Goal: Task Accomplishment & Management: Use online tool/utility

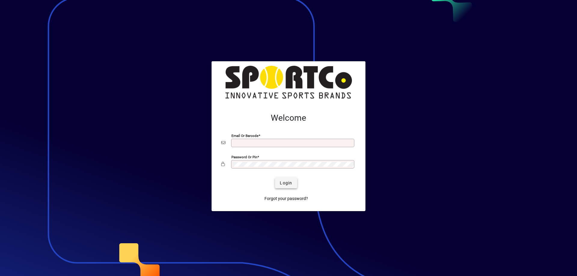
type input "**********"
click at [292, 182] on span "Login" at bounding box center [286, 183] width 12 height 6
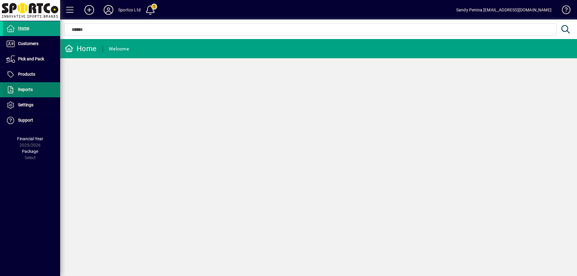
click at [45, 88] on span at bounding box center [31, 90] width 57 height 14
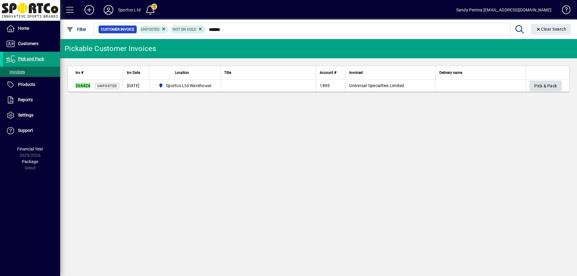
type input "******"
click at [548, 86] on span "Pick & Pack" at bounding box center [546, 86] width 23 height 10
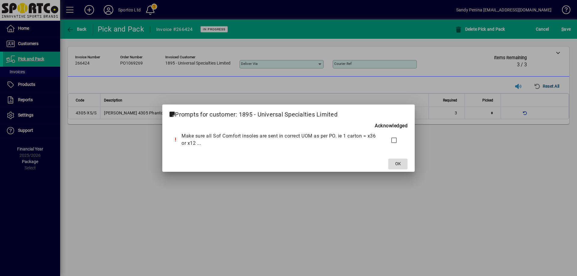
click at [397, 162] on span "OK" at bounding box center [398, 164] width 6 height 6
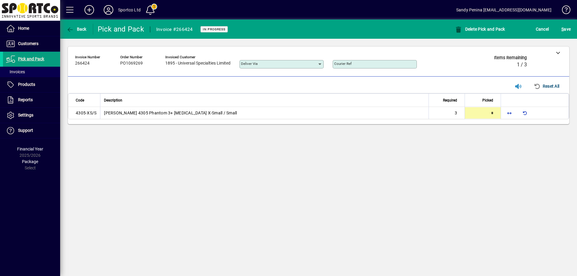
type input "*"
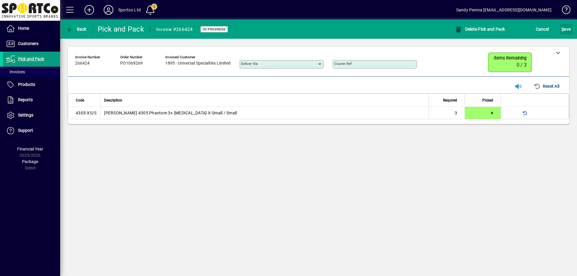
drag, startPoint x: 562, startPoint y: 30, endPoint x: 559, endPoint y: 30, distance: 3.0
click at [559, 30] on div "S ave" at bounding box center [566, 29] width 22 height 11
click at [569, 34] on button "S ave" at bounding box center [566, 29] width 12 height 11
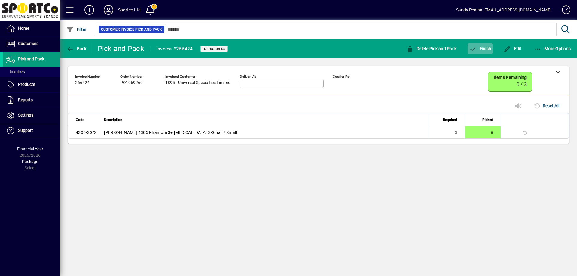
click at [490, 48] on span "Finish" at bounding box center [480, 48] width 22 height 5
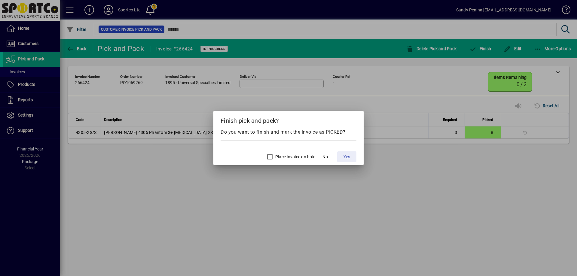
drag, startPoint x: 344, startPoint y: 158, endPoint x: 349, endPoint y: 160, distance: 5.5
click at [345, 158] on span "Yes" at bounding box center [347, 157] width 7 height 6
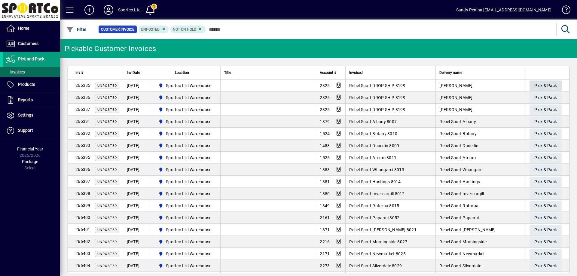
click at [538, 82] on span "Pick & Pack" at bounding box center [546, 86] width 23 height 10
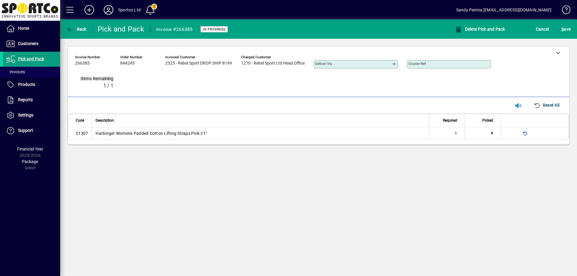
type input "*"
click at [566, 35] on span "submit" at bounding box center [566, 29] width 12 height 14
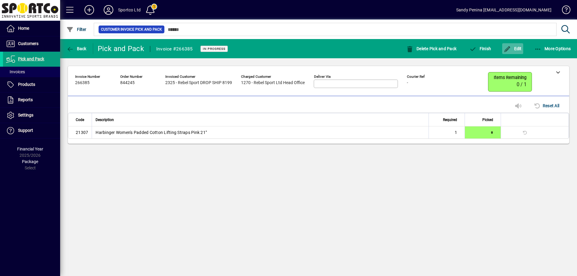
drag, startPoint x: 511, startPoint y: 44, endPoint x: 521, endPoint y: 47, distance: 10.4
click at [514, 45] on span "button" at bounding box center [512, 48] width 21 height 14
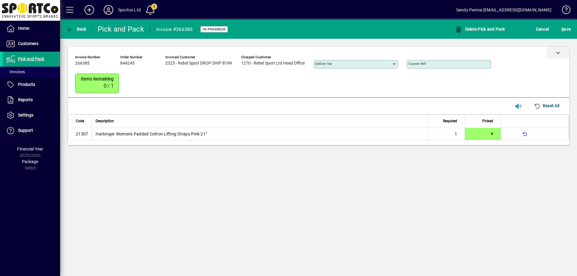
click at [557, 56] on div at bounding box center [558, 53] width 23 height 12
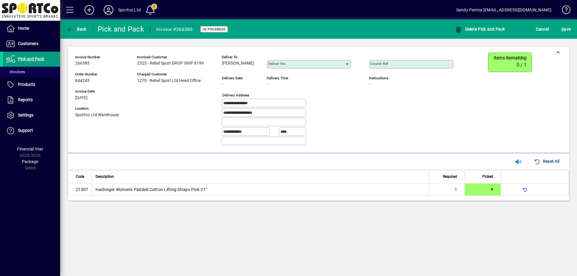
drag, startPoint x: 269, startPoint y: 111, endPoint x: 211, endPoint y: 115, distance: 58.5
click at [211, 115] on div "**********" at bounding box center [268, 102] width 387 height 98
click at [349, 117] on div "**********" at bounding box center [291, 114] width 138 height 10
click at [401, 60] on div "Courier Ref" at bounding box center [411, 64] width 84 height 8
drag, startPoint x: 399, startPoint y: 60, endPoint x: 396, endPoint y: 64, distance: 4.7
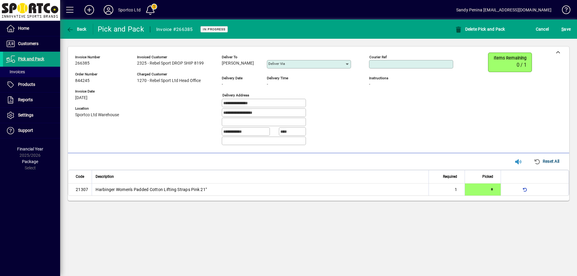
paste input "**********"
type input "**********"
click at [558, 25] on div "S ave" at bounding box center [566, 29] width 22 height 11
click at [562, 28] on span "S" at bounding box center [563, 29] width 2 height 5
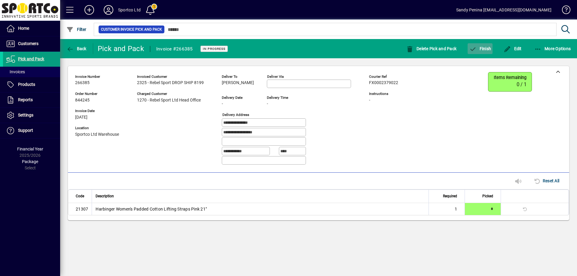
click at [490, 54] on span "button" at bounding box center [480, 48] width 25 height 14
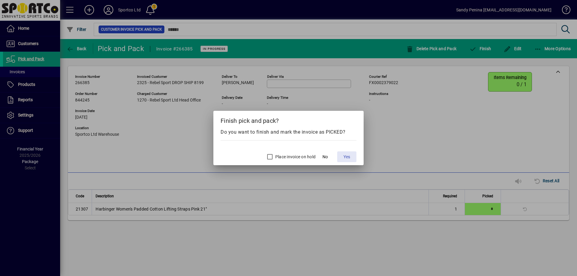
click at [349, 156] on span "Yes" at bounding box center [347, 157] width 7 height 6
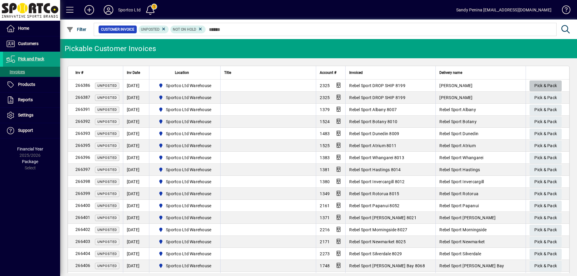
click at [541, 86] on span "Pick & Pack" at bounding box center [546, 86] width 23 height 10
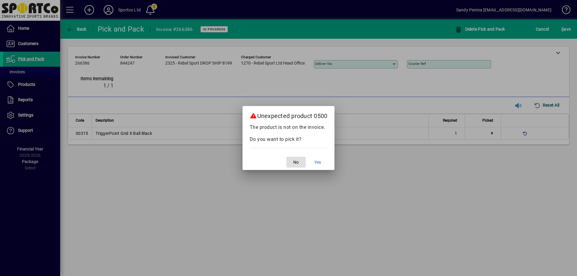
click at [300, 162] on span "button" at bounding box center [296, 162] width 19 height 14
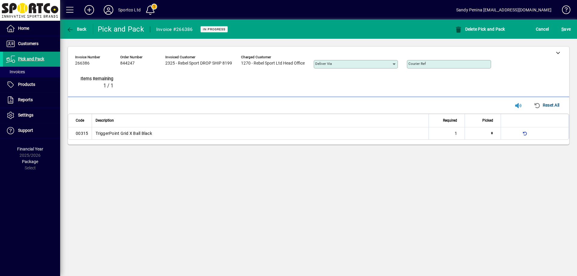
type input "*"
click at [567, 27] on span "S ave" at bounding box center [566, 29] width 9 height 10
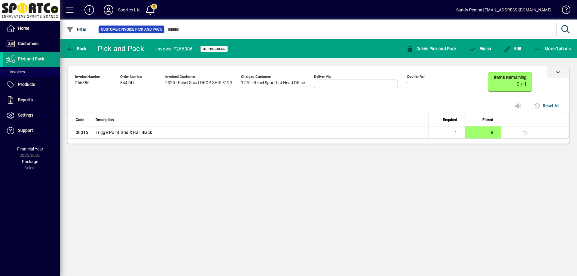
click at [557, 67] on div at bounding box center [558, 72] width 23 height 12
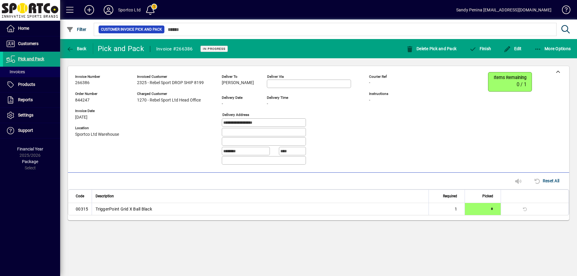
drag, startPoint x: 218, startPoint y: 85, endPoint x: 256, endPoint y: 85, distance: 38.5
click at [257, 86] on div "**********" at bounding box center [244, 121] width 339 height 98
click at [264, 83] on div "Deliver to Harsimran Chandok Deliver via" at bounding box center [291, 82] width 138 height 21
drag, startPoint x: 264, startPoint y: 83, endPoint x: 226, endPoint y: 86, distance: 37.4
click at [224, 88] on div "Deliver to Harsimran Chandok Deliver via" at bounding box center [291, 82] width 138 height 21
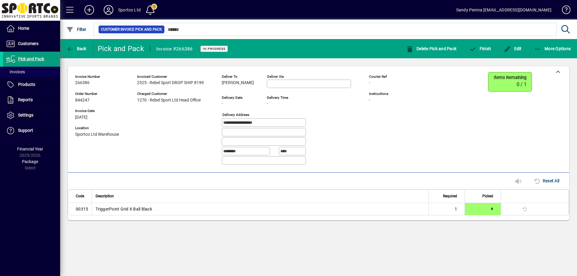
copy span "Harsimran Chandok"
drag, startPoint x: 284, startPoint y: 123, endPoint x: 219, endPoint y: 123, distance: 65.0
click at [219, 123] on div "**********" at bounding box center [244, 121] width 339 height 98
click at [513, 44] on span "button" at bounding box center [512, 48] width 21 height 14
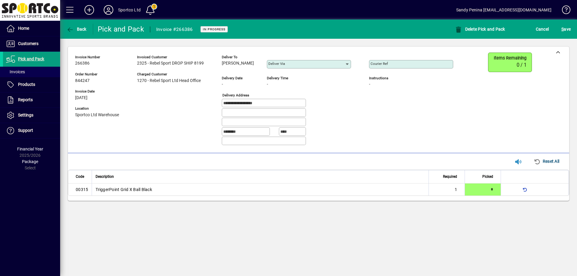
click at [433, 65] on input "Courier Ref" at bounding box center [412, 64] width 82 height 5
paste input "**********"
type input "**********"
click at [562, 26] on span "S ave" at bounding box center [566, 29] width 9 height 10
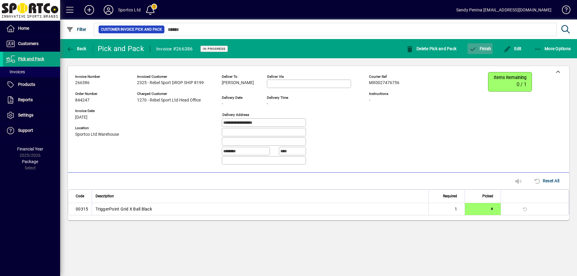
click at [475, 49] on icon "button" at bounding box center [473, 49] width 8 height 6
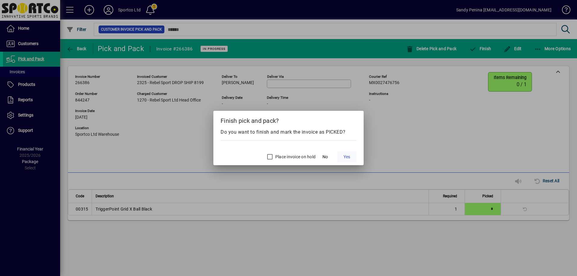
click at [346, 159] on span "Yes" at bounding box center [347, 157] width 7 height 6
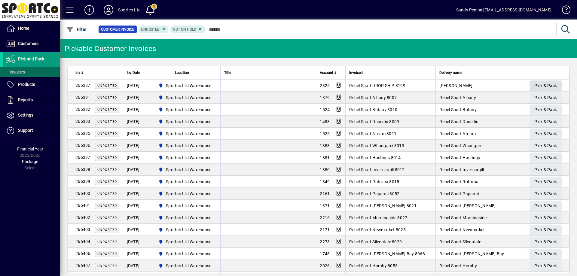
click at [540, 84] on span "Pick & Pack" at bounding box center [546, 86] width 23 height 10
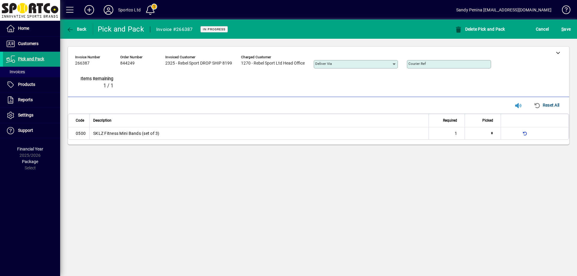
type input "*"
drag, startPoint x: 460, startPoint y: 67, endPoint x: 458, endPoint y: 65, distance: 3.2
click at [460, 67] on div "Courier Ref" at bounding box center [449, 64] width 84 height 8
paste input "**********"
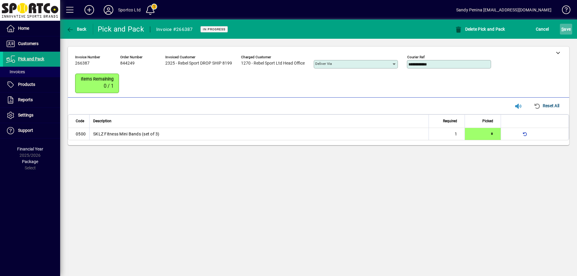
type input "**********"
click at [572, 28] on span "submit" at bounding box center [566, 29] width 12 height 14
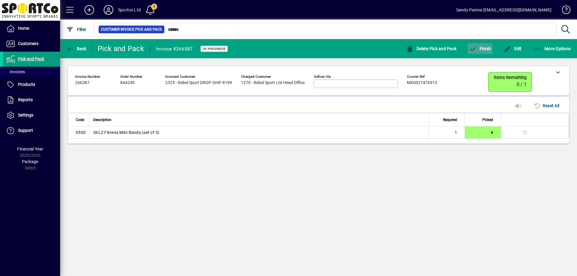
click at [482, 49] on span "Finish" at bounding box center [480, 48] width 22 height 5
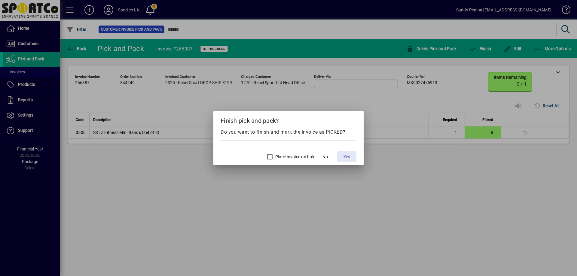
click at [348, 152] on span at bounding box center [346, 157] width 19 height 14
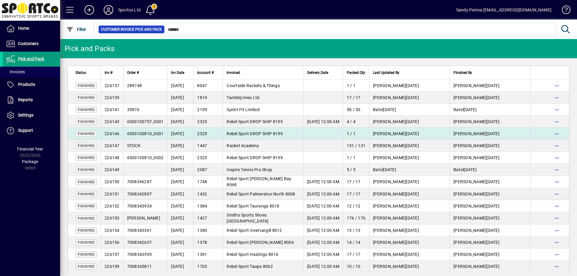
click at [306, 131] on td at bounding box center [323, 134] width 40 height 12
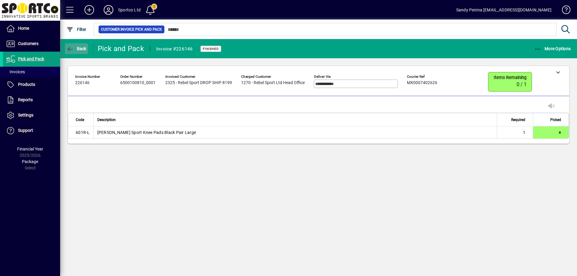
click at [74, 45] on span "button" at bounding box center [76, 48] width 23 height 14
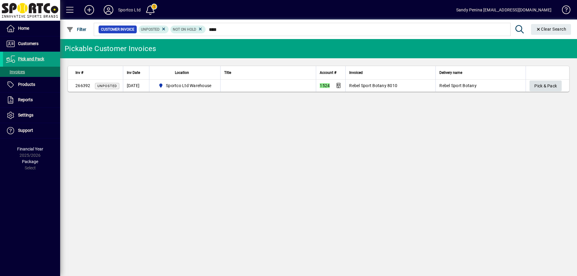
type input "****"
click at [547, 85] on span "Pick & Pack" at bounding box center [546, 86] width 23 height 10
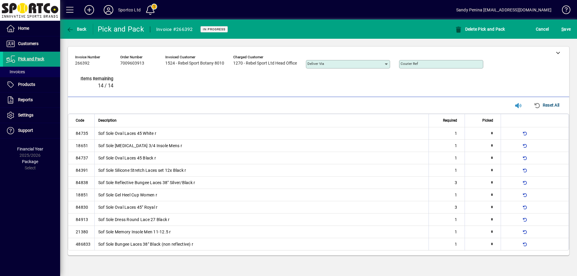
type input "*"
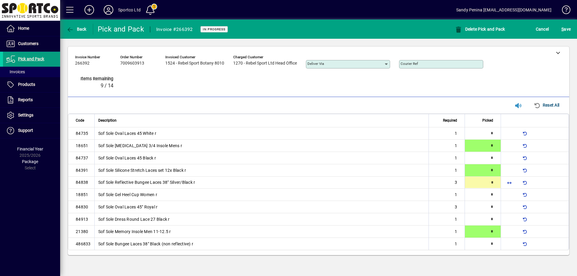
type input "*"
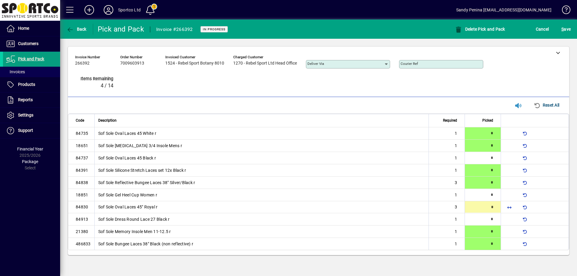
type input "*"
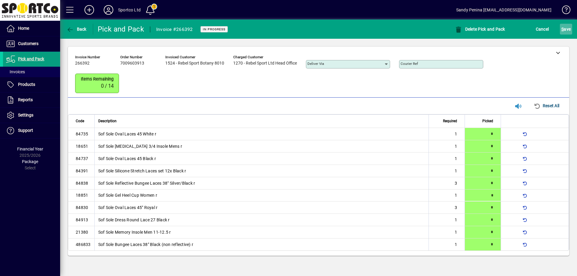
click at [564, 30] on span "S" at bounding box center [563, 29] width 2 height 5
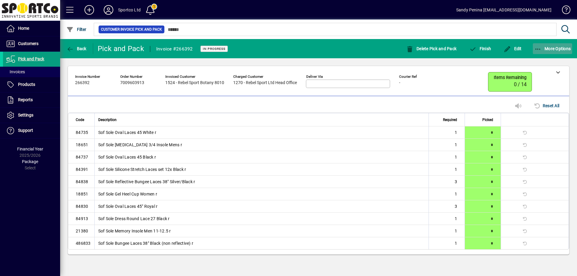
click at [539, 47] on icon "button" at bounding box center [539, 49] width 8 height 6
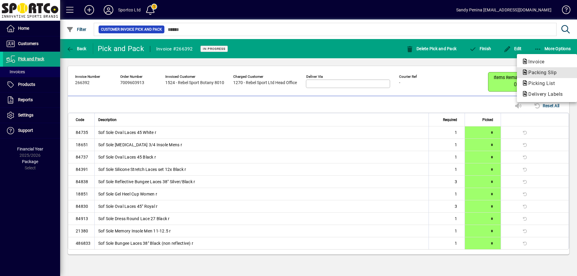
drag, startPoint x: 549, startPoint y: 72, endPoint x: 547, endPoint y: 69, distance: 3.4
click at [548, 71] on span "Packing Slip" at bounding box center [541, 73] width 38 height 6
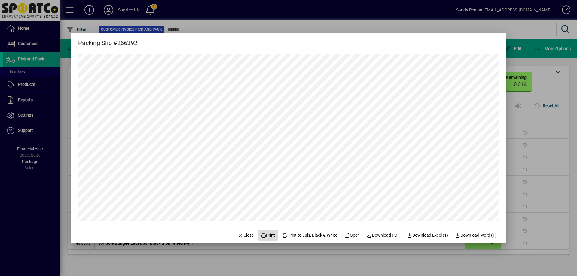
click at [264, 242] on span at bounding box center [268, 235] width 19 height 14
click at [244, 233] on span "Close" at bounding box center [246, 235] width 16 height 6
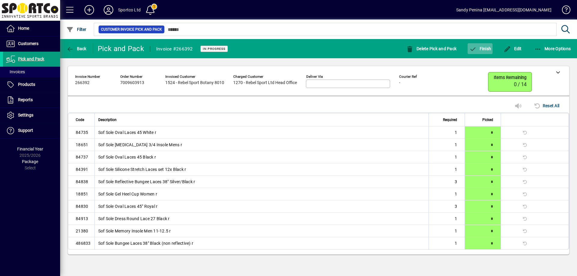
click at [479, 48] on span "Finish" at bounding box center [480, 48] width 22 height 5
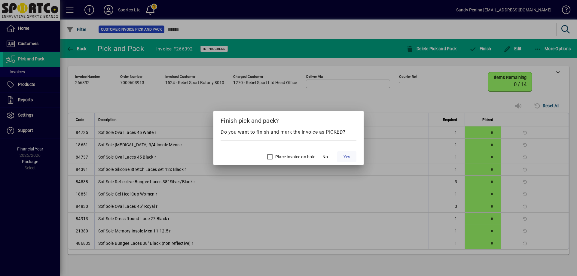
drag, startPoint x: 349, startPoint y: 164, endPoint x: 347, endPoint y: 157, distance: 7.9
click at [347, 161] on mat-dialog-actions "Place invoice on hold No Yes" at bounding box center [288, 156] width 150 height 19
click at [348, 158] on span "Yes" at bounding box center [347, 157] width 7 height 6
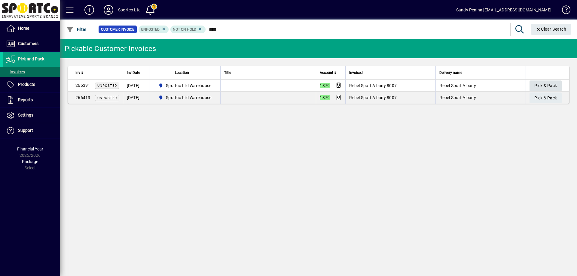
type input "****"
click at [551, 86] on span "Pick & Pack" at bounding box center [546, 86] width 23 height 10
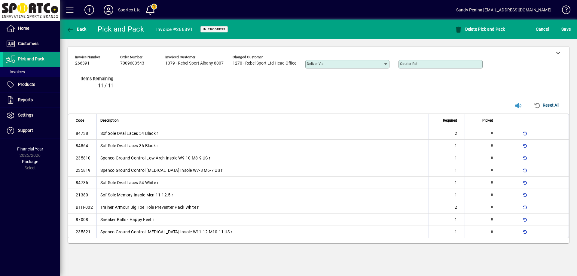
type input "*"
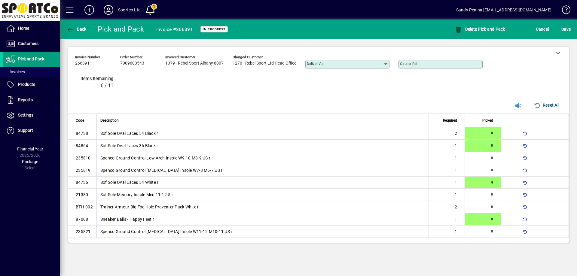
type input "*"
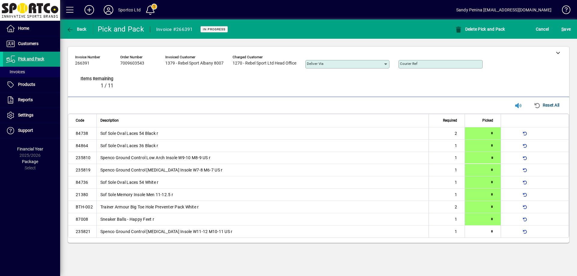
type input "*"
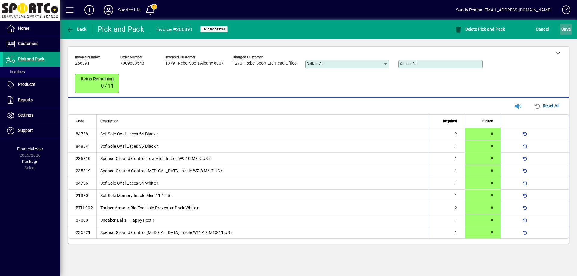
drag, startPoint x: 567, startPoint y: 31, endPoint x: 561, endPoint y: 36, distance: 7.5
click at [568, 31] on span "S ave" at bounding box center [566, 29] width 9 height 10
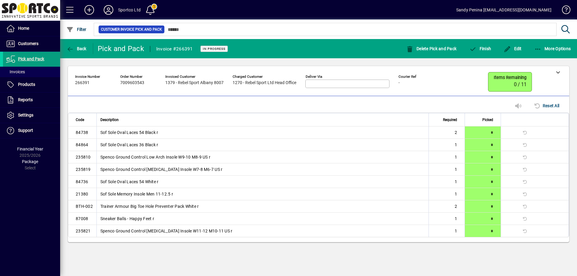
click at [527, 48] on div "Edit" at bounding box center [513, 48] width 31 height 11
click at [535, 51] on icon "button" at bounding box center [539, 49] width 8 height 6
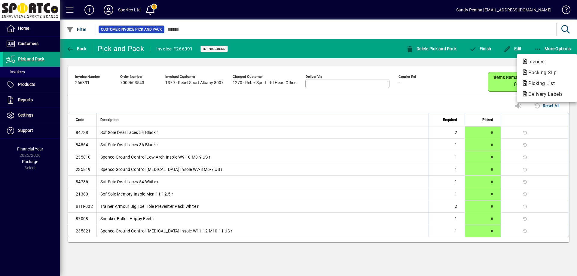
click at [548, 68] on button "Packing Slip" at bounding box center [547, 72] width 60 height 11
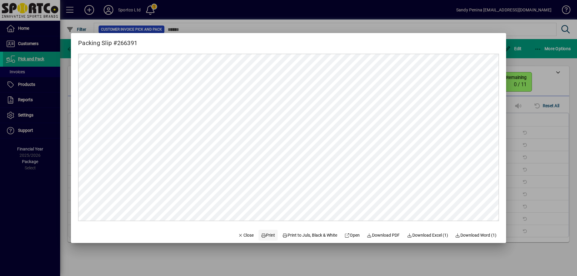
click at [259, 231] on span at bounding box center [268, 235] width 19 height 14
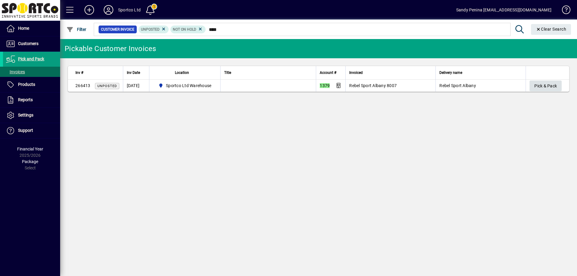
type input "****"
click at [559, 86] on span "button" at bounding box center [546, 86] width 32 height 14
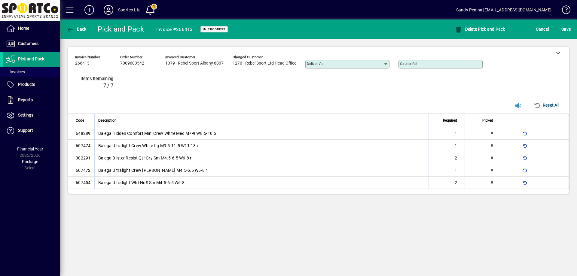
type input "*"
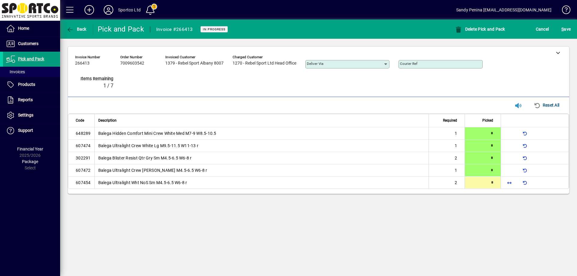
type input "*"
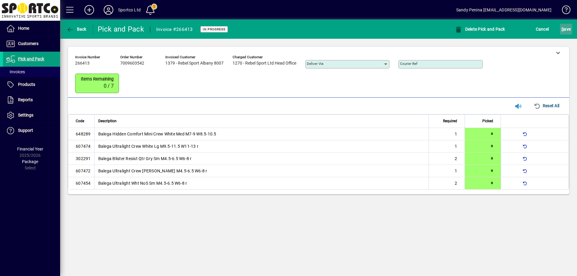
click at [564, 23] on span "submit" at bounding box center [566, 29] width 12 height 14
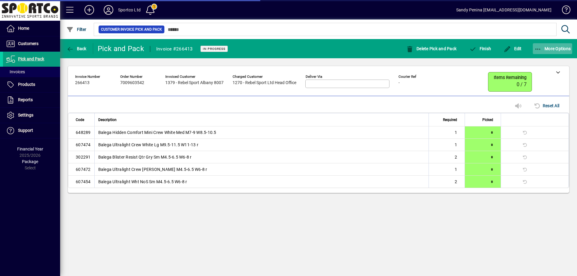
drag, startPoint x: 539, startPoint y: 44, endPoint x: 539, endPoint y: 48, distance: 3.7
click at [539, 45] on span "button" at bounding box center [553, 48] width 40 height 14
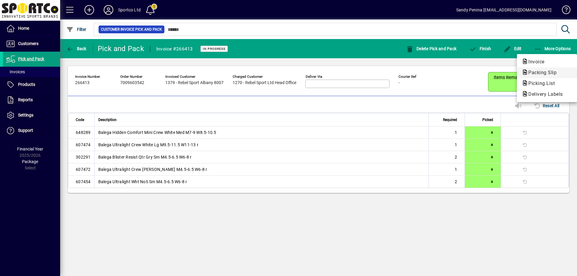
click at [538, 69] on span "Packing Slip" at bounding box center [547, 72] width 51 height 7
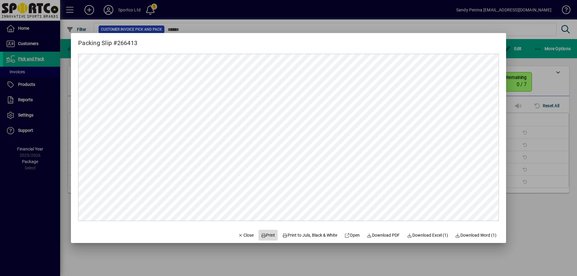
click at [263, 234] on span "Print" at bounding box center [268, 235] width 14 height 6
drag, startPoint x: 246, startPoint y: 235, endPoint x: 259, endPoint y: 225, distance: 16.5
click at [248, 233] on button "Close" at bounding box center [246, 235] width 20 height 11
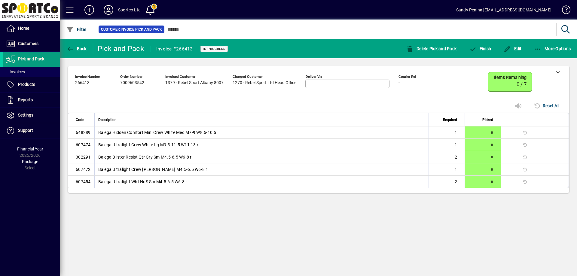
drag, startPoint x: 481, startPoint y: 55, endPoint x: 477, endPoint y: 59, distance: 5.3
click at [479, 57] on mat-toolbar-row "Back Pick and Pack Invoice #266413 In Progress Delete Pick and Pack Finish Edit…" at bounding box center [318, 48] width 517 height 19
click at [484, 51] on span "Finish" at bounding box center [480, 48] width 22 height 5
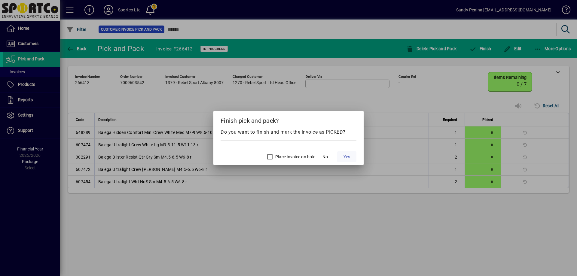
click at [348, 158] on span "Yes" at bounding box center [347, 157] width 7 height 6
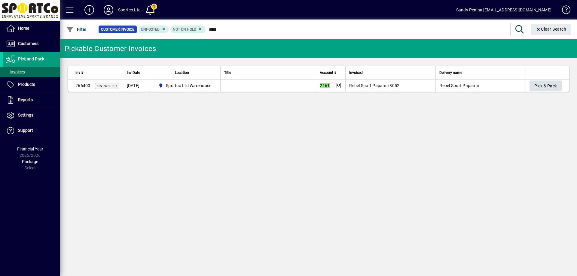
type input "****"
click at [553, 81] on span "Pick & Pack" at bounding box center [546, 86] width 23 height 10
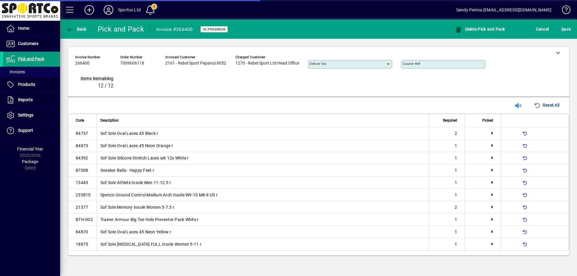
type input "*"
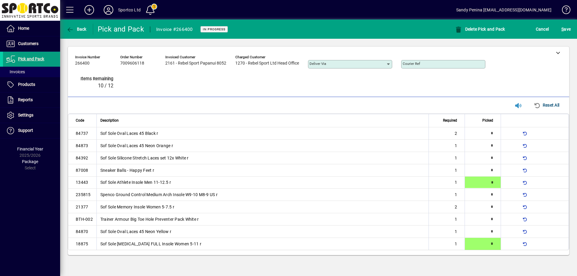
type input "*"
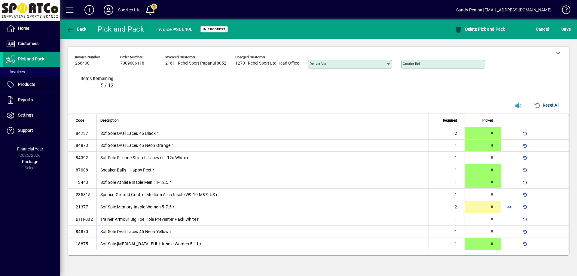
type input "*"
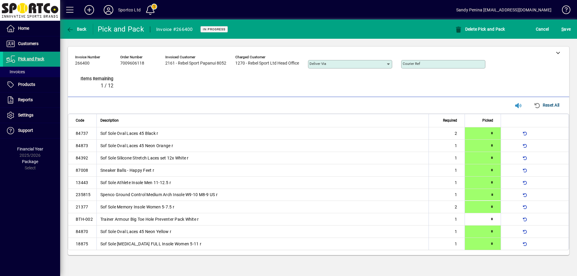
type input "*"
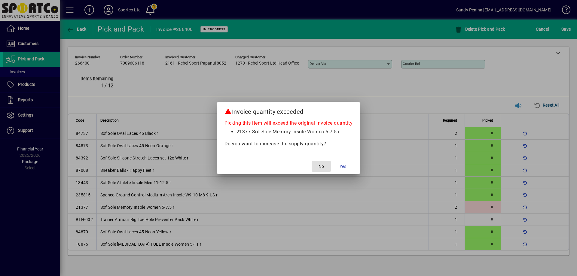
click at [312, 161] on button "No" at bounding box center [321, 166] width 19 height 11
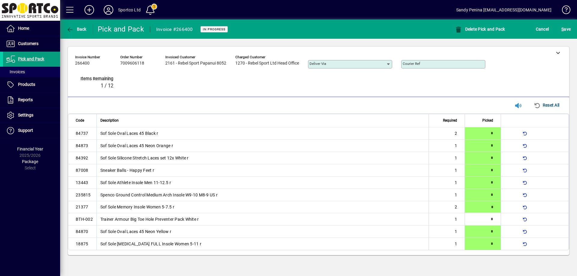
type input "*"
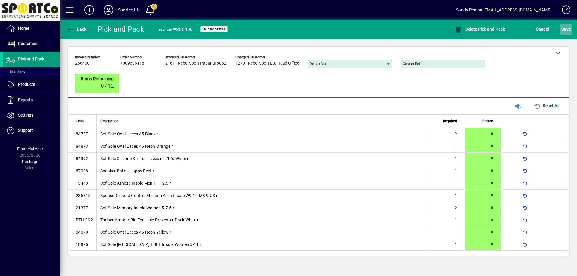
click at [569, 24] on span "S ave" at bounding box center [566, 29] width 9 height 10
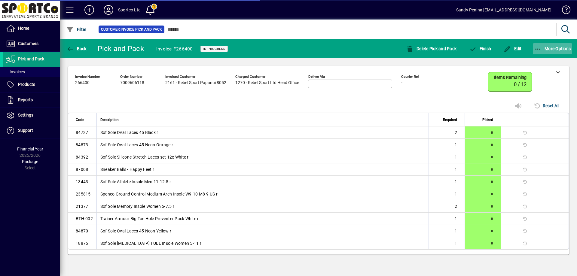
click at [543, 45] on span "button" at bounding box center [553, 48] width 40 height 14
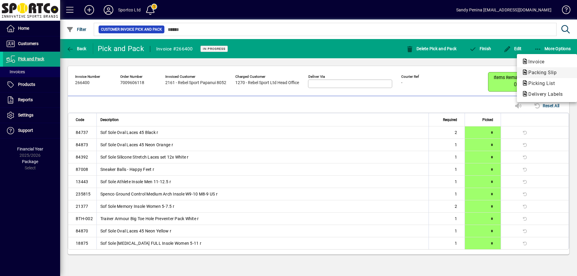
click at [539, 70] on span "Packing Slip" at bounding box center [541, 73] width 38 height 6
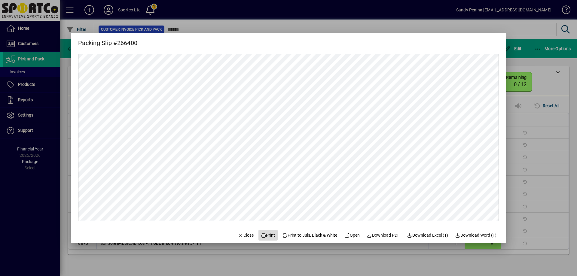
click at [265, 232] on span "Print" at bounding box center [268, 235] width 14 height 6
click at [238, 234] on span "Close" at bounding box center [246, 235] width 16 height 6
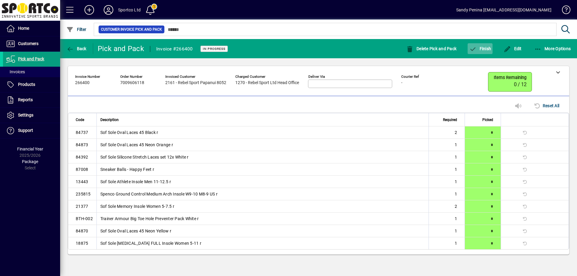
click at [488, 47] on span "Finish" at bounding box center [480, 48] width 22 height 5
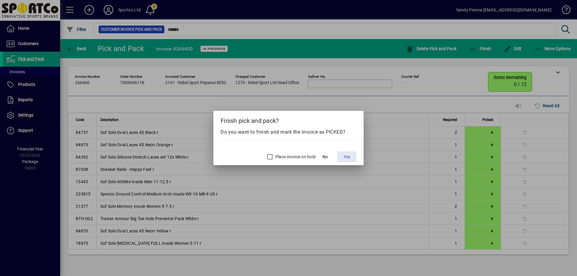
drag, startPoint x: 350, startPoint y: 156, endPoint x: 353, endPoint y: 155, distance: 3.2
click at [350, 156] on span "Yes" at bounding box center [347, 157] width 7 height 6
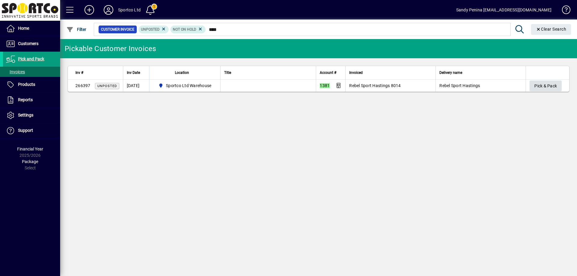
type input "****"
click at [543, 88] on span "Pick & Pack" at bounding box center [546, 86] width 23 height 10
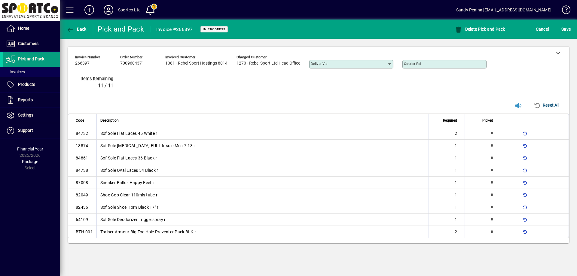
type input "*"
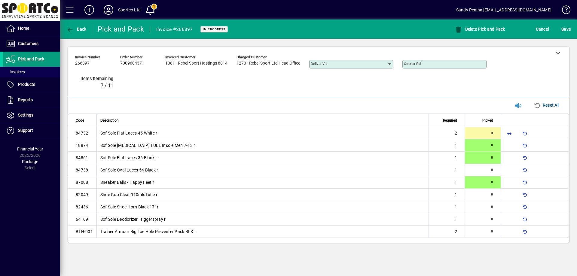
type input "*"
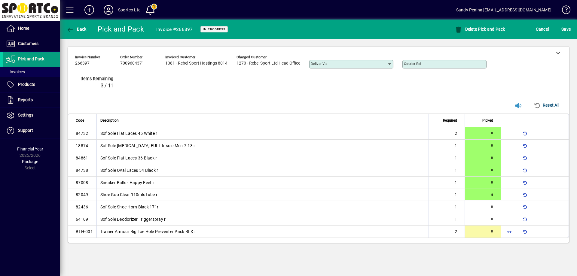
type input "*"
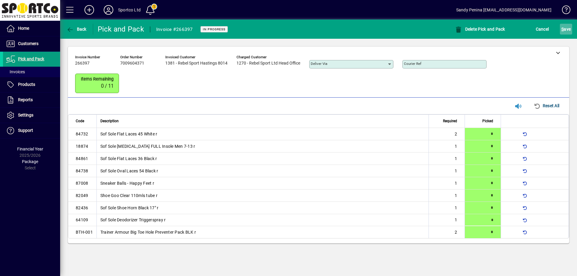
click at [571, 27] on span "submit" at bounding box center [566, 29] width 12 height 14
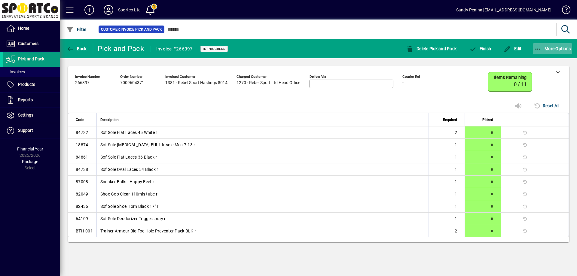
click at [538, 47] on icon "button" at bounding box center [539, 49] width 8 height 6
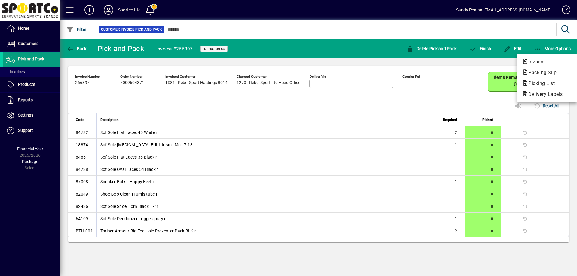
drag, startPoint x: 540, startPoint y: 72, endPoint x: 525, endPoint y: 70, distance: 15.5
click at [536, 72] on span "Packing Slip" at bounding box center [541, 73] width 38 height 6
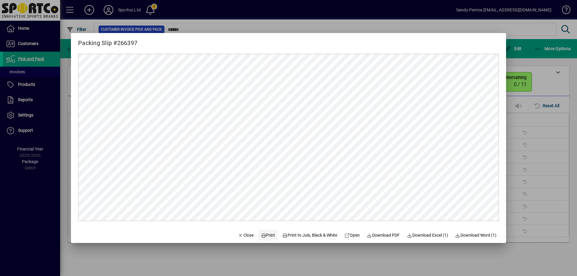
click at [268, 239] on span at bounding box center [268, 235] width 19 height 14
drag, startPoint x: 243, startPoint y: 236, endPoint x: 273, endPoint y: 247, distance: 32.8
click at [244, 235] on span "Close" at bounding box center [246, 235] width 16 height 6
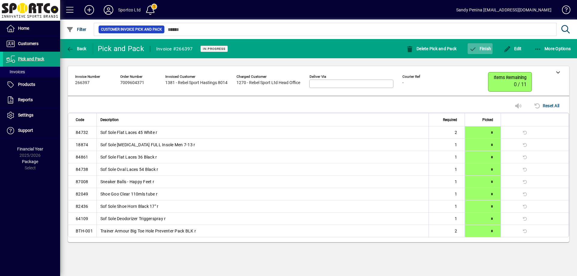
click at [480, 47] on span "Finish" at bounding box center [480, 48] width 22 height 5
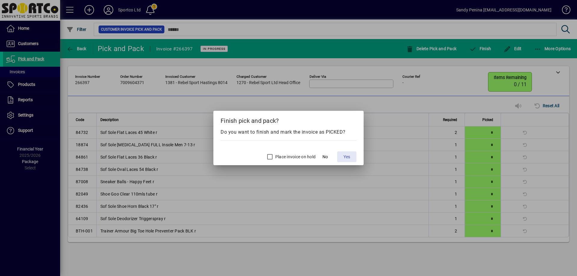
click at [343, 156] on span at bounding box center [346, 157] width 19 height 14
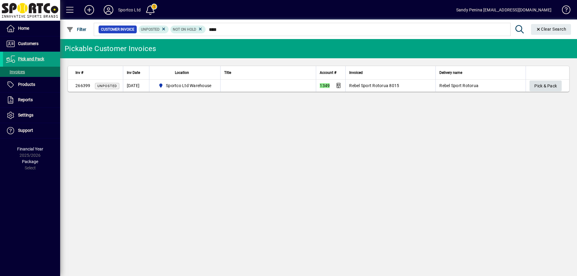
type input "****"
click at [558, 85] on span "button" at bounding box center [546, 86] width 32 height 14
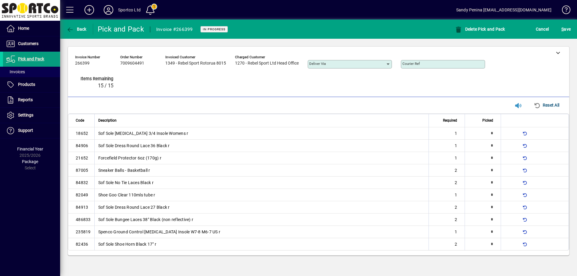
type input "*"
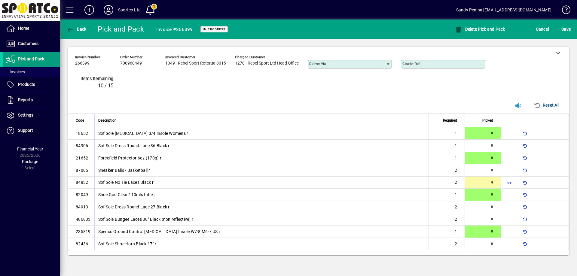
type input "*"
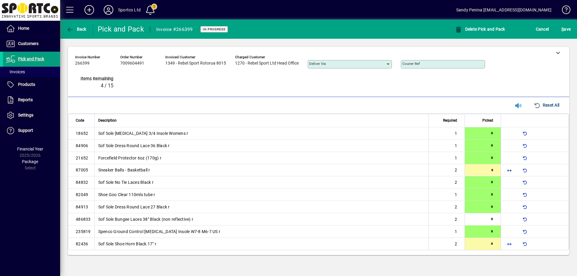
type input "*"
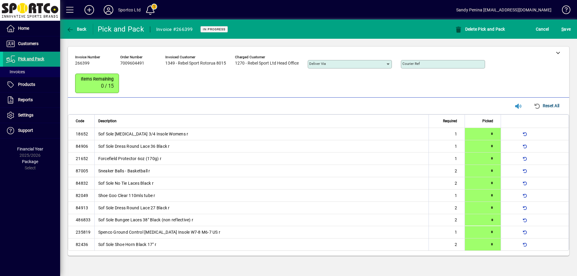
type input "*"
click at [563, 28] on span "S" at bounding box center [563, 29] width 2 height 5
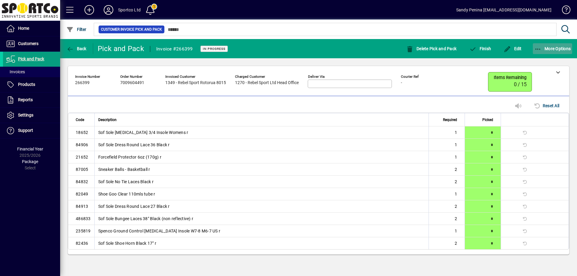
click at [540, 51] on icon "button" at bounding box center [539, 49] width 8 height 6
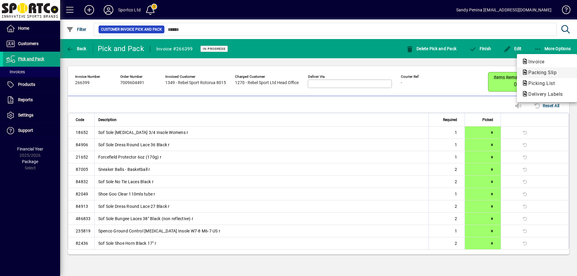
click at [540, 69] on span "Packing Slip" at bounding box center [547, 72] width 51 height 7
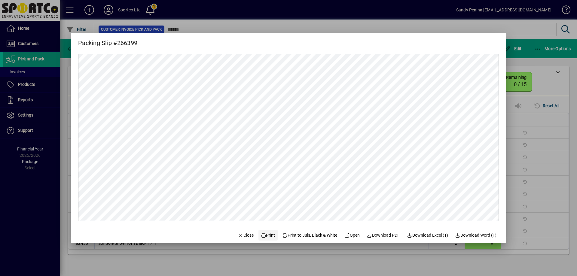
click at [270, 231] on span at bounding box center [268, 235] width 19 height 14
click at [247, 239] on span "button" at bounding box center [246, 235] width 20 height 14
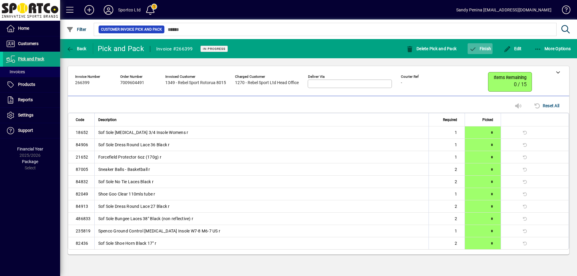
click at [487, 43] on span "button" at bounding box center [480, 48] width 25 height 14
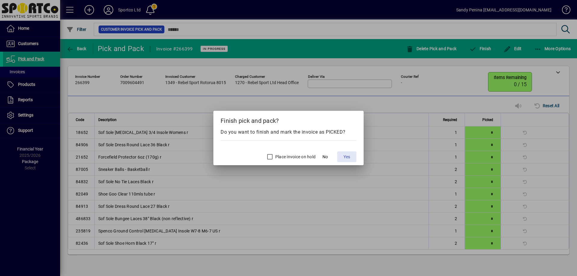
click at [345, 161] on span at bounding box center [346, 157] width 19 height 14
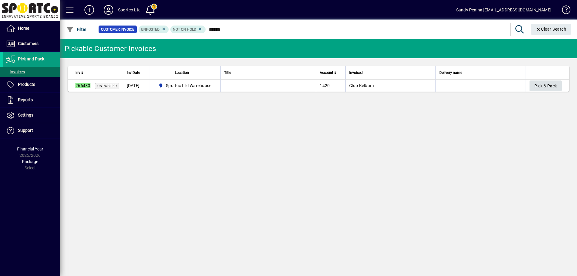
type input "******"
click at [554, 85] on span "Pick & Pack" at bounding box center [546, 86] width 23 height 10
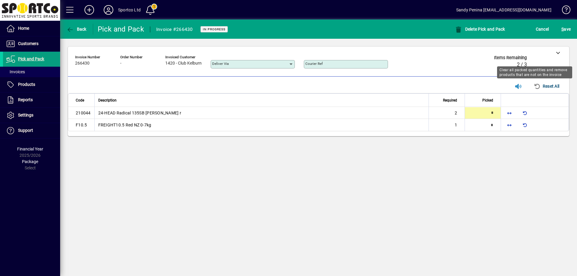
type input "*"
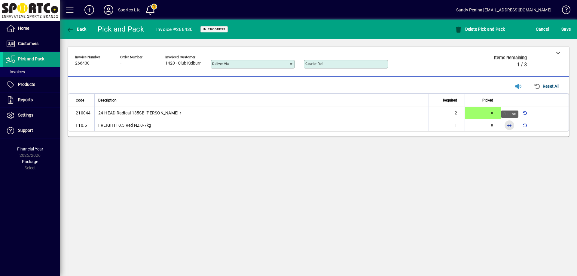
click at [506, 120] on span "button" at bounding box center [509, 125] width 14 height 14
type input "*"
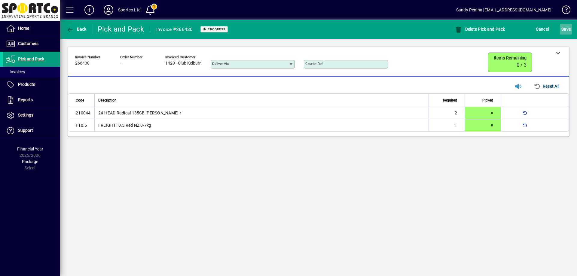
click at [565, 26] on span "S ave" at bounding box center [566, 29] width 9 height 10
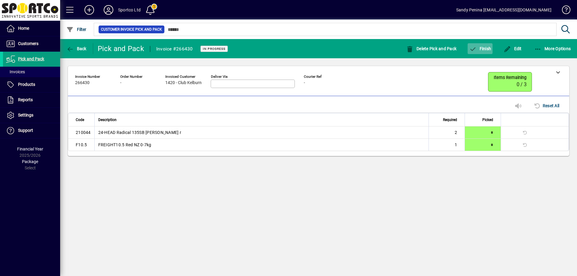
click at [479, 50] on span "Finish" at bounding box center [480, 48] width 22 height 5
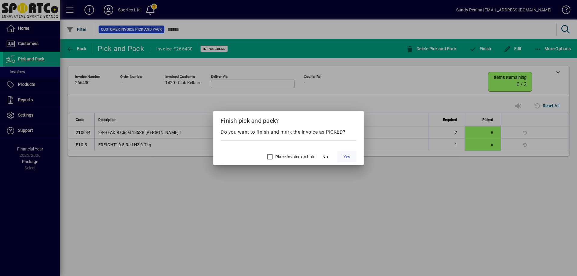
click at [350, 161] on span at bounding box center [346, 157] width 19 height 14
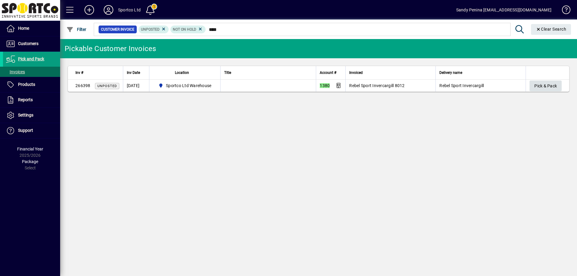
type input "****"
click at [540, 87] on span "Pick & Pack" at bounding box center [546, 86] width 23 height 10
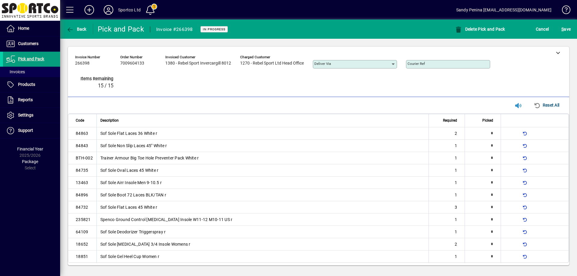
type input "*"
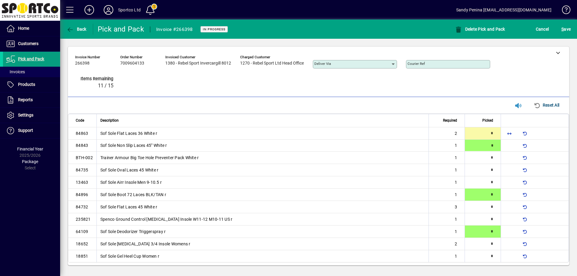
type input "*"
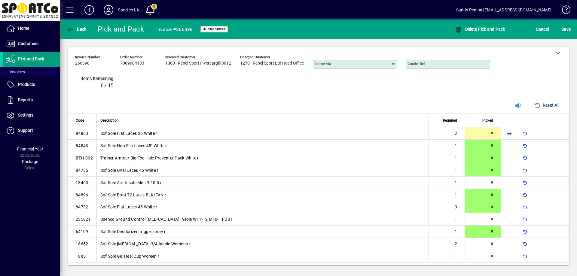
type input "*"
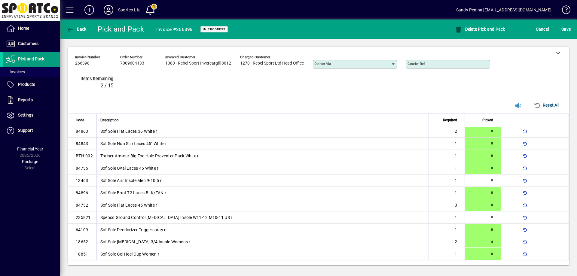
type input "*"
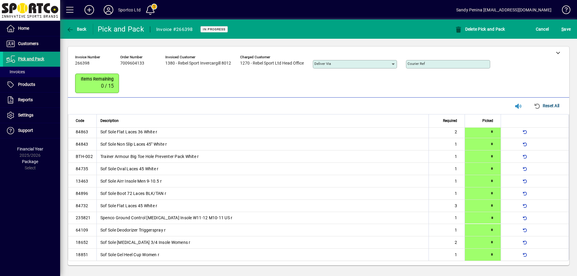
drag, startPoint x: 572, startPoint y: 29, endPoint x: 559, endPoint y: 32, distance: 13.3
click at [570, 32] on button "S ave" at bounding box center [566, 29] width 12 height 11
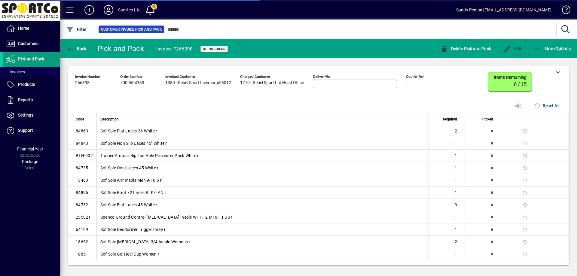
scroll to position [0, 0]
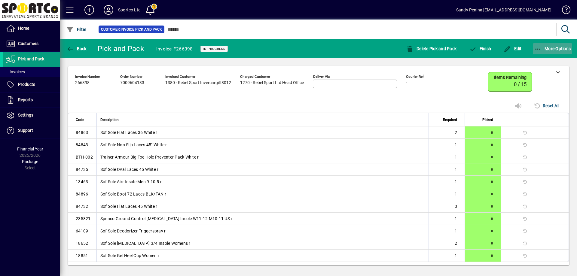
click at [540, 49] on icon "button" at bounding box center [539, 49] width 8 height 6
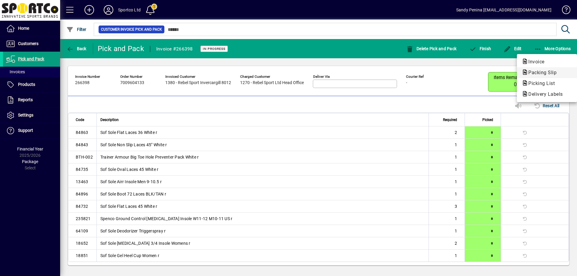
click at [539, 68] on button "Packing Slip" at bounding box center [547, 72] width 60 height 11
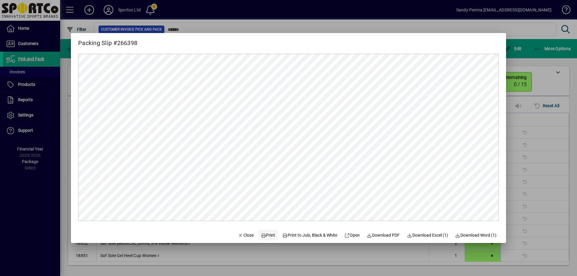
click at [270, 232] on span at bounding box center [268, 235] width 19 height 14
click at [238, 235] on icon "button" at bounding box center [240, 236] width 5 height 4
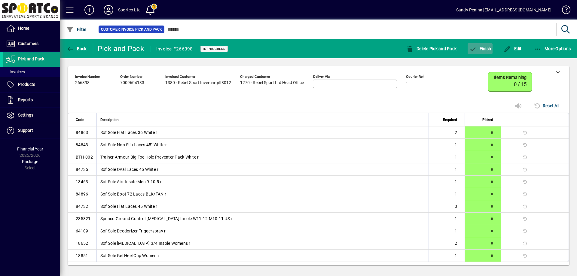
click at [479, 50] on span "Finish" at bounding box center [480, 48] width 22 height 5
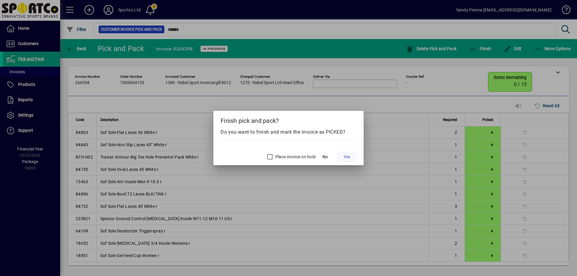
click at [346, 159] on span "Yes" at bounding box center [347, 157] width 7 height 6
